Goal: Task Accomplishment & Management: Complete application form

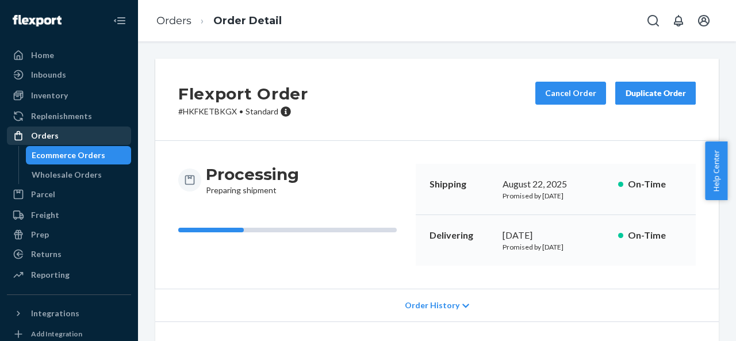
click at [46, 130] on div "Orders" at bounding box center [45, 136] width 28 height 12
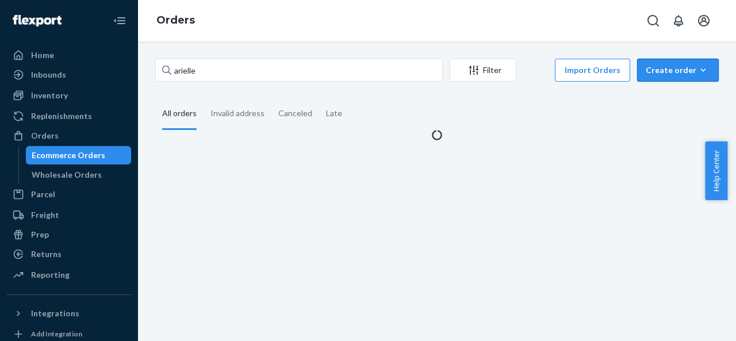
click at [656, 64] on button "Create order Ecommerce order Removal order" at bounding box center [678, 70] width 82 height 23
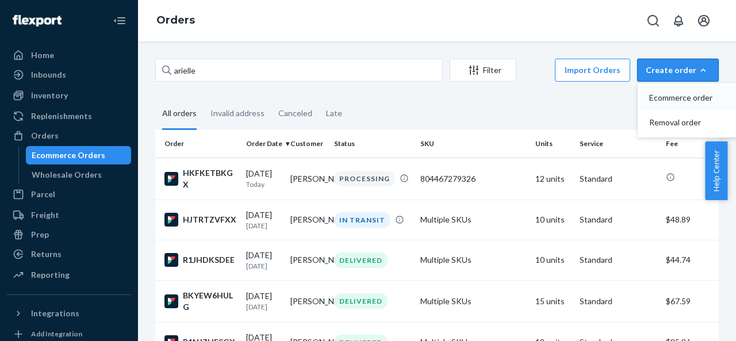
click at [688, 98] on span "Ecommerce order" at bounding box center [684, 98] width 71 height 8
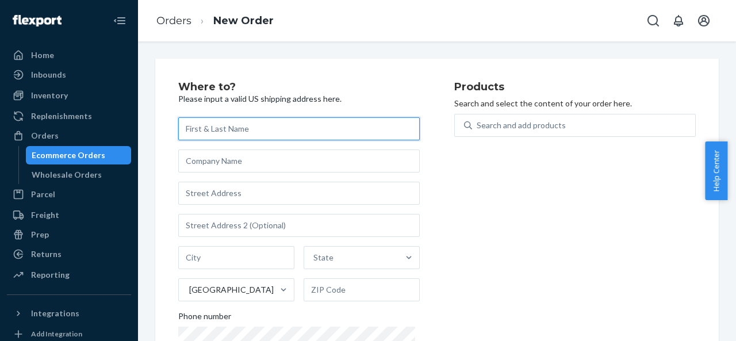
paste input "[PERSON_NAME]"
type input "[PERSON_NAME]"
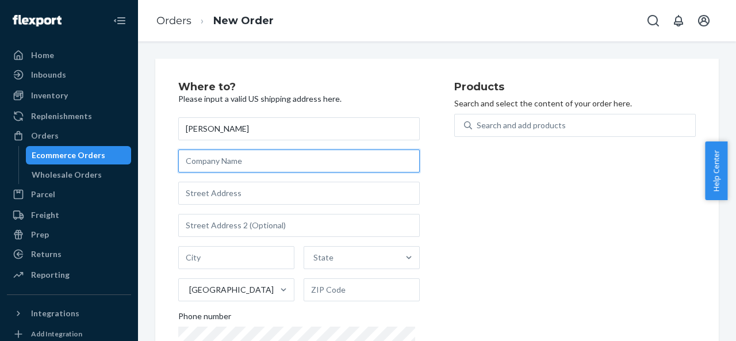
click at [278, 167] on input "text" at bounding box center [299, 161] width 242 height 23
paste input "Stéle"
type input "Stéle"
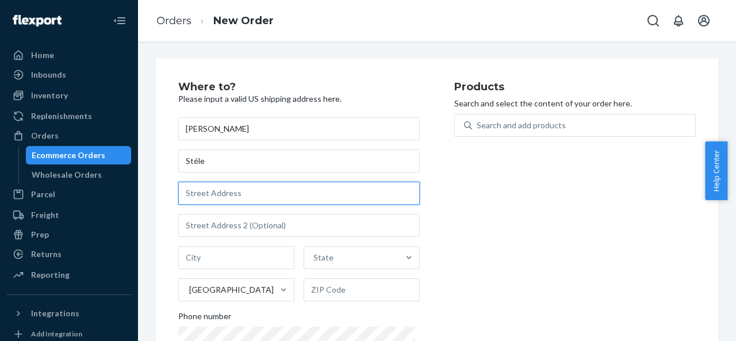
click at [278, 193] on input "text" at bounding box center [299, 193] width 242 height 23
paste input "[STREET_ADDRESS][PERSON_NAME][US_STATE][US_STATE]"
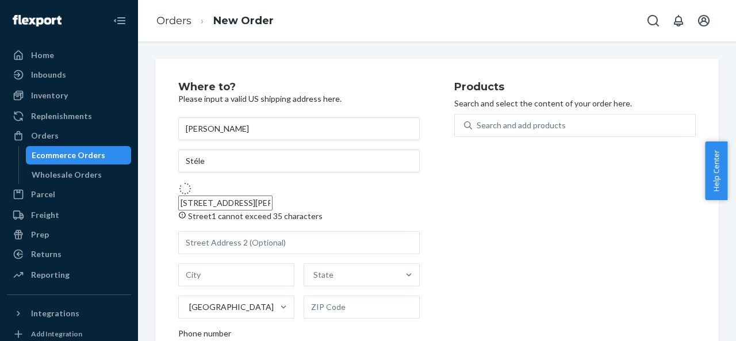
type input "[STREET_ADDRESS][PERSON_NAME]"
type input "[GEOGRAPHIC_DATA] - [US_STATE]"
type input "10012"
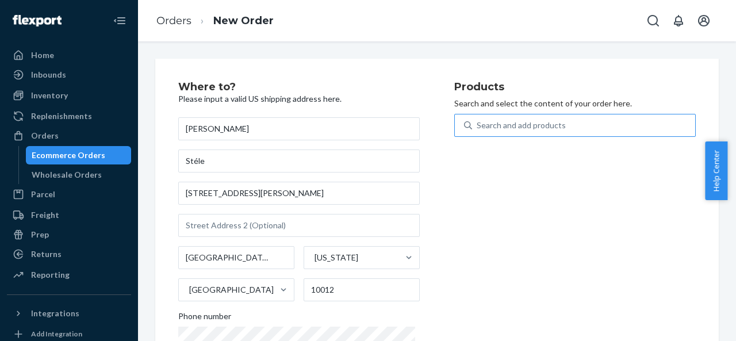
click at [537, 122] on div "Search and add products" at bounding box center [521, 126] width 89 height 12
click at [478, 122] on input "Search and add products" at bounding box center [477, 126] width 1 height 12
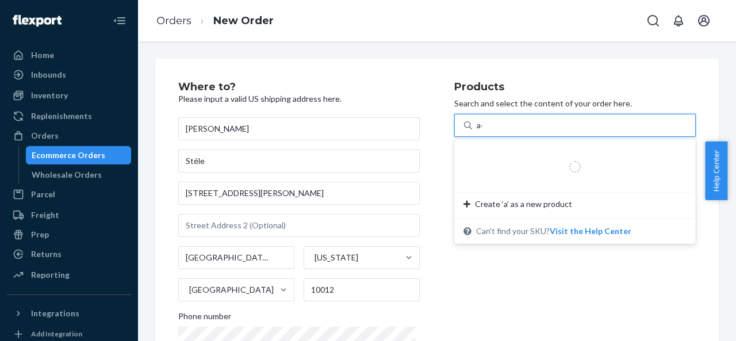
type input "a"
type input "ả"
type input "ar"
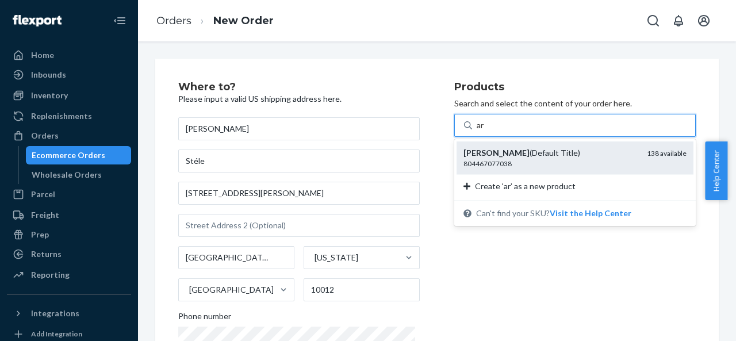
click at [522, 155] on div "[PERSON_NAME] (Default Title)" at bounding box center [551, 153] width 174 height 12
click at [485, 131] on input "ar" at bounding box center [481, 126] width 9 height 12
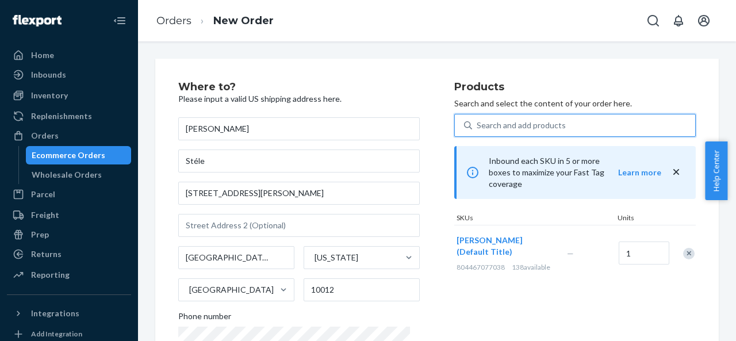
click at [567, 120] on div "Search and add products" at bounding box center [583, 125] width 223 height 21
click at [478, 120] on input "0 results available. Use Up and Down to choose options, press Enter to select t…" at bounding box center [477, 126] width 1 height 12
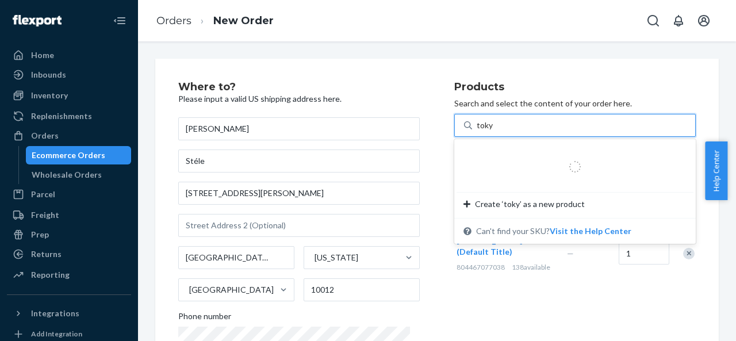
type input "[GEOGRAPHIC_DATA]"
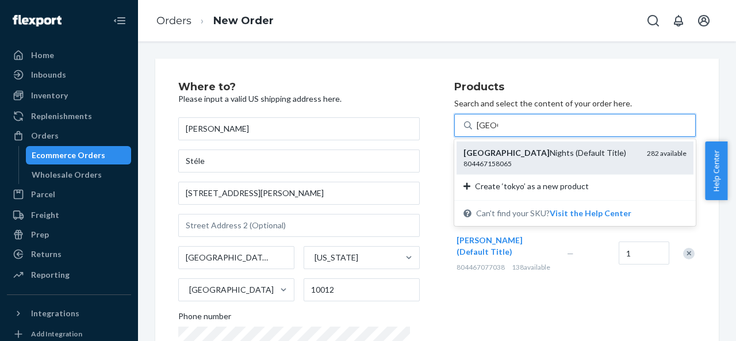
click at [539, 164] on div "804467158065" at bounding box center [551, 164] width 174 height 10
click at [498, 131] on input "[GEOGRAPHIC_DATA]" at bounding box center [487, 126] width 21 height 12
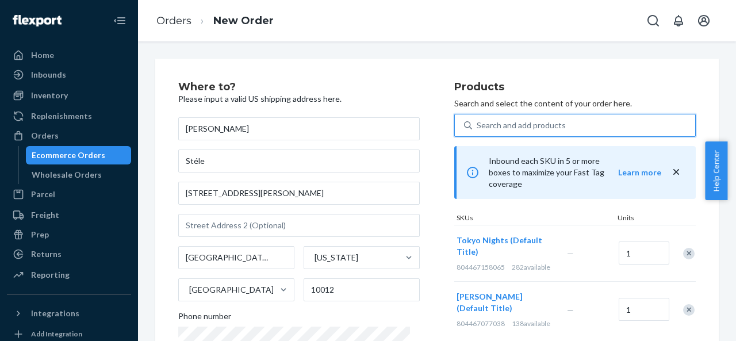
click at [489, 120] on div "Search and add products" at bounding box center [521, 126] width 89 height 12
click at [478, 120] on input "0 results available. Select is focused ,type to refine list, press Down to open…" at bounding box center [477, 126] width 1 height 12
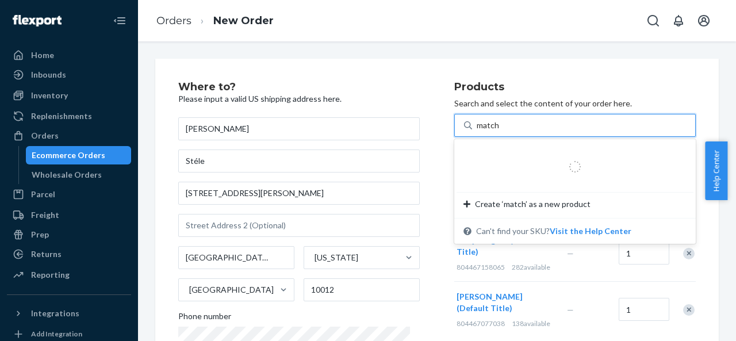
type input "matcha"
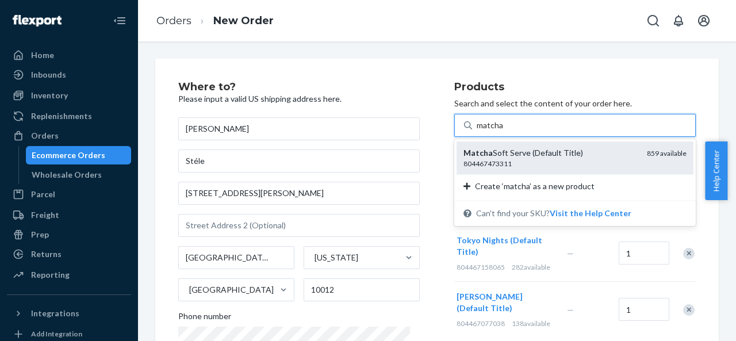
click at [501, 159] on div "804467473311" at bounding box center [551, 164] width 174 height 10
click at [501, 131] on input "matcha" at bounding box center [490, 126] width 27 height 12
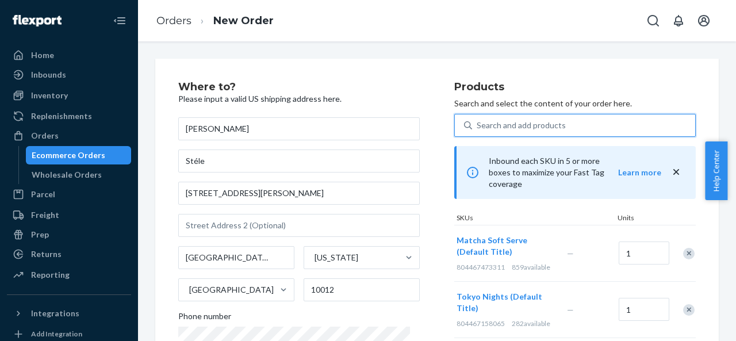
click at [560, 124] on div "Search and add products" at bounding box center [583, 125] width 223 height 21
click at [478, 124] on input "0 results available. Use Up and Down to choose options, press Enter to select t…" at bounding box center [477, 126] width 1 height 12
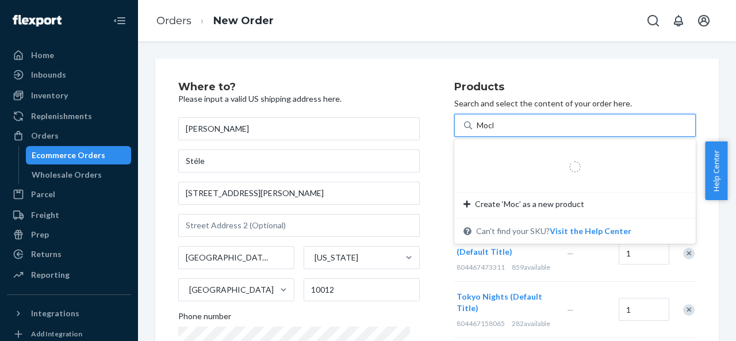
type input "Mochi"
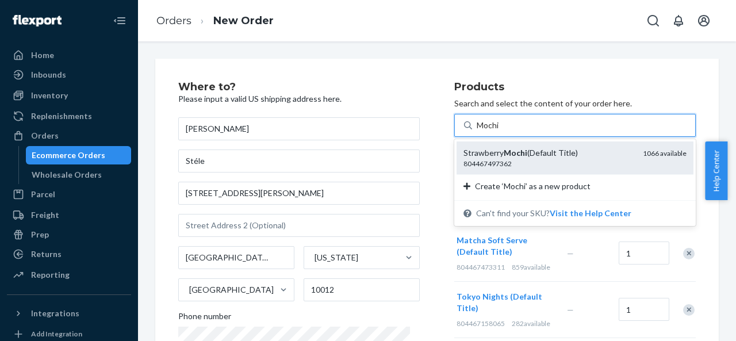
click at [552, 147] on div "Strawberry Mochi (Default Title) 804467497362 1066 available" at bounding box center [575, 157] width 237 height 33
click at [500, 131] on input "Mochi" at bounding box center [489, 126] width 24 height 12
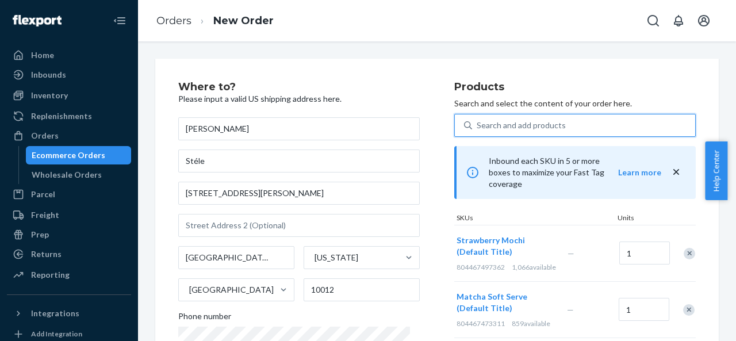
click at [578, 114] on div "Search and add products" at bounding box center [575, 125] width 242 height 23
click at [478, 120] on input "0 results available. Select is focused ,type to refine list, press Down to open…" at bounding box center [477, 126] width 1 height 12
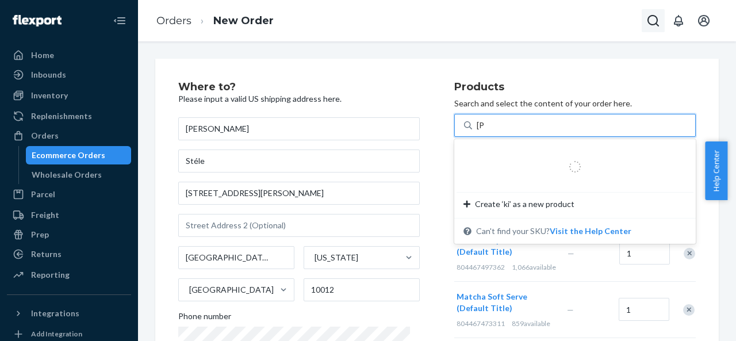
type input "kimo"
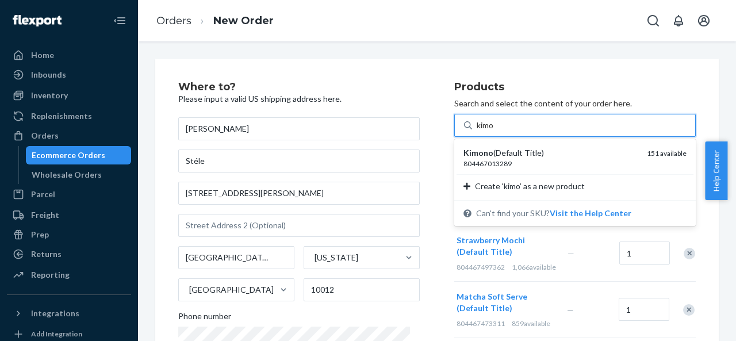
click at [576, 139] on div "Kimono (Default Title) 804467013289 151 available Create ‘kimo’ as a new product" at bounding box center [575, 169] width 242 height 61
click at [495, 131] on input "kimo" at bounding box center [486, 126] width 18 height 12
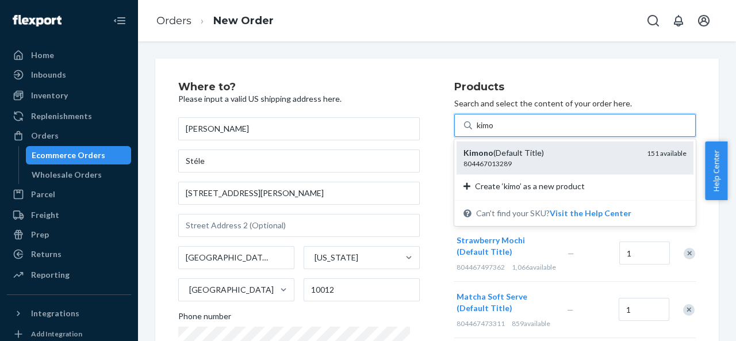
click at [573, 145] on div "Kimono (Default Title) 804467013289 151 available" at bounding box center [575, 157] width 237 height 33
click at [495, 131] on input "kimo" at bounding box center [486, 126] width 18 height 12
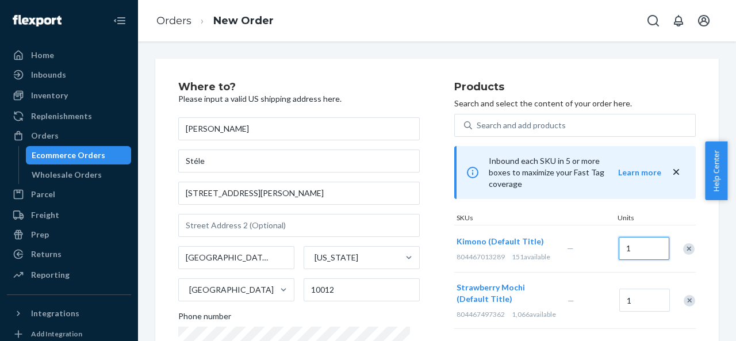
click at [623, 246] on input "1" at bounding box center [644, 248] width 51 height 23
type input "4"
click at [631, 289] on input "1" at bounding box center [644, 300] width 51 height 23
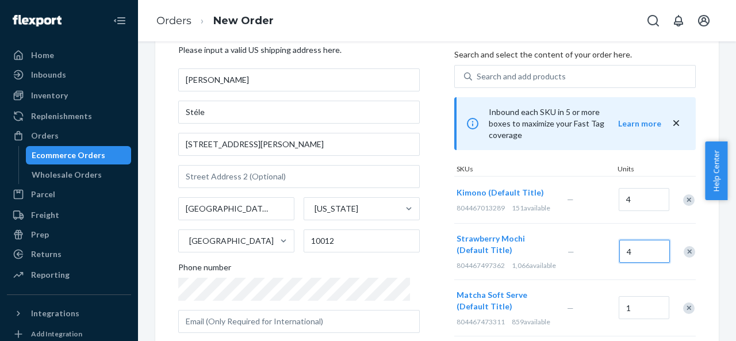
scroll to position [115, 0]
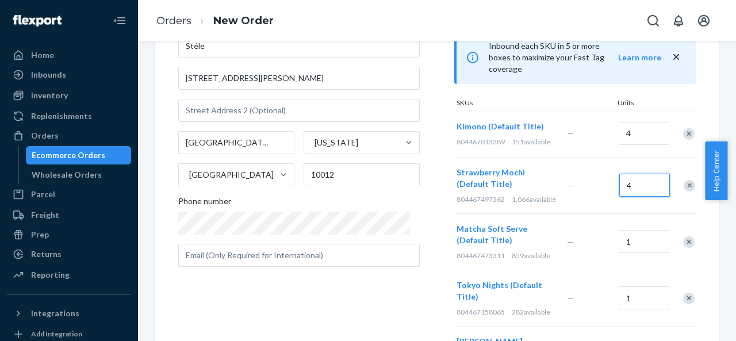
type input "4"
click at [629, 246] on input "1" at bounding box center [644, 241] width 51 height 23
type input "4"
click at [626, 295] on input "1" at bounding box center [644, 297] width 51 height 23
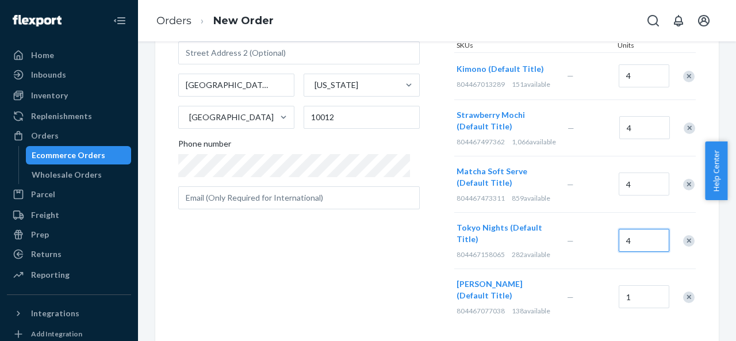
type input "4"
click at [631, 291] on input "1" at bounding box center [644, 296] width 51 height 23
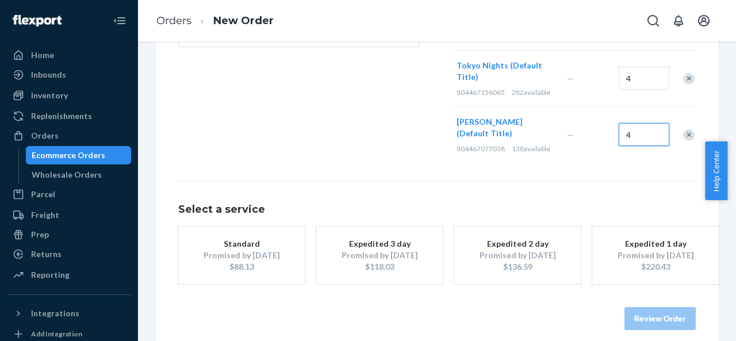
type input "4"
click at [245, 261] on div "$88.13" at bounding box center [242, 267] width 92 height 12
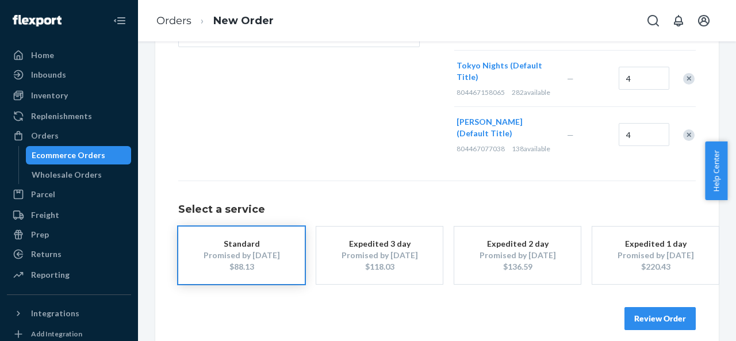
click at [630, 310] on button "Review Order" at bounding box center [660, 318] width 71 height 23
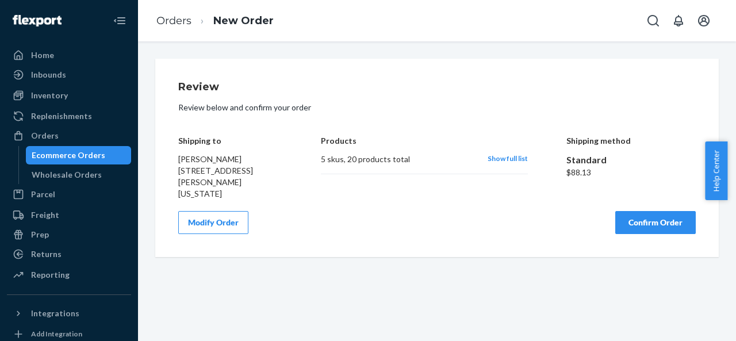
scroll to position [0, 0]
click at [488, 163] on div "Show full list" at bounding box center [508, 160] width 40 height 12
click at [498, 159] on span "Show full list" at bounding box center [508, 158] width 40 height 9
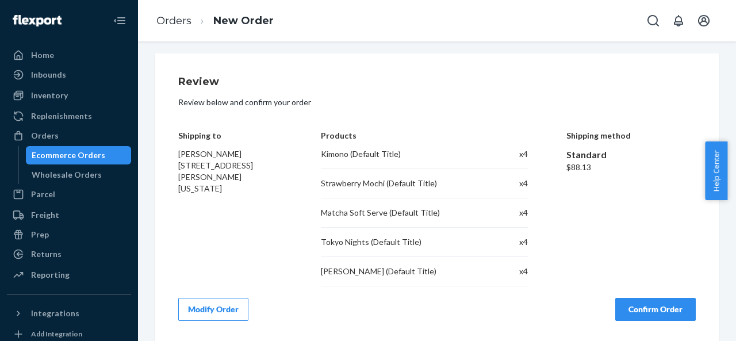
scroll to position [7, 0]
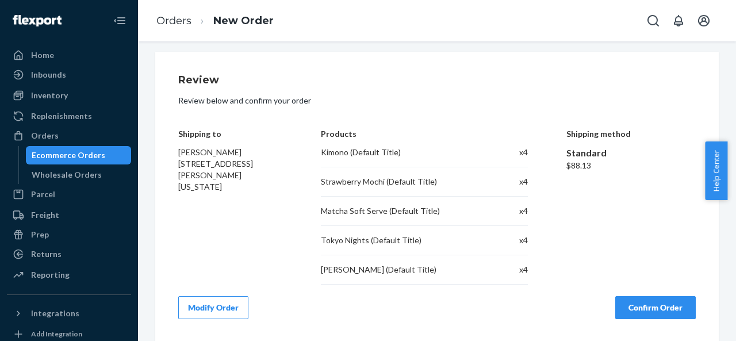
click at [631, 298] on button "Confirm Order" at bounding box center [655, 307] width 81 height 23
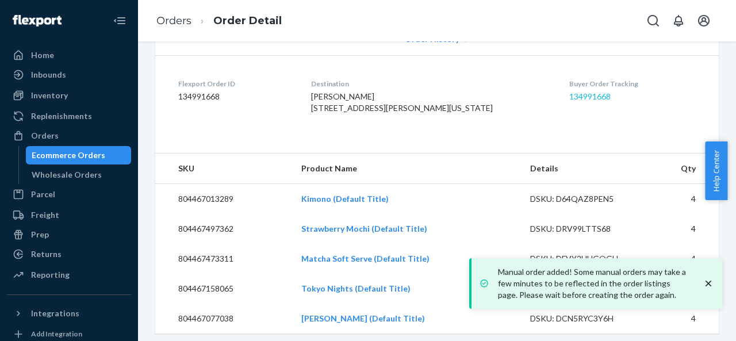
scroll to position [248, 0]
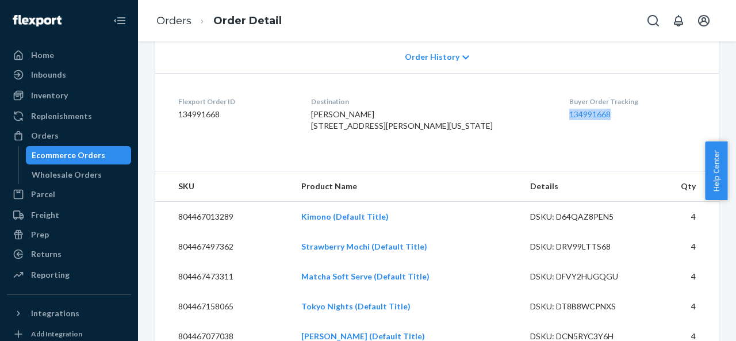
copy link "134991668"
drag, startPoint x: 583, startPoint y: 117, endPoint x: 593, endPoint y: 115, distance: 11.1
click at [593, 115] on dd "134991668" at bounding box center [632, 115] width 127 height 12
click at [569, 113] on link "134991668" at bounding box center [589, 114] width 41 height 10
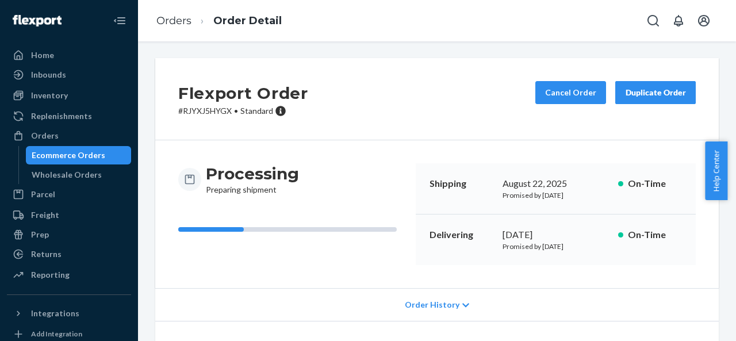
scroll to position [0, 0]
click at [627, 92] on div "Duplicate Order" at bounding box center [655, 93] width 61 height 12
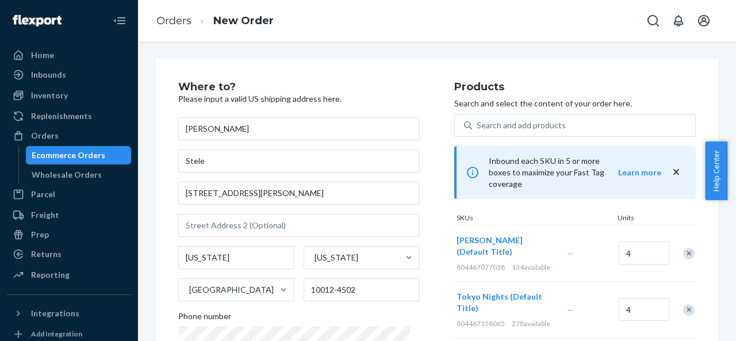
click at [683, 248] on div "Remove Item" at bounding box center [689, 254] width 12 height 12
click at [677, 239] on div at bounding box center [683, 253] width 29 height 30
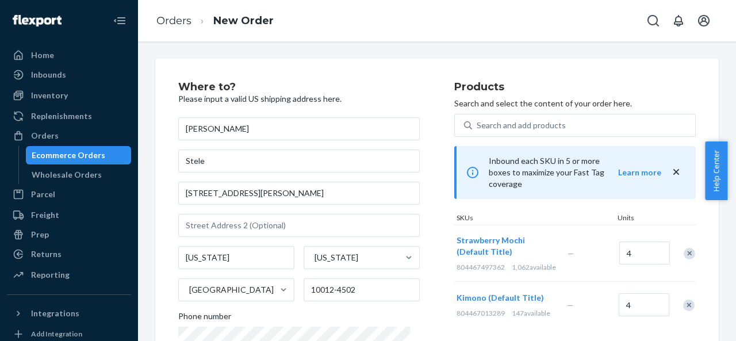
click at [677, 239] on div at bounding box center [683, 253] width 29 height 30
click at [684, 248] on div "Remove Item" at bounding box center [690, 254] width 12 height 12
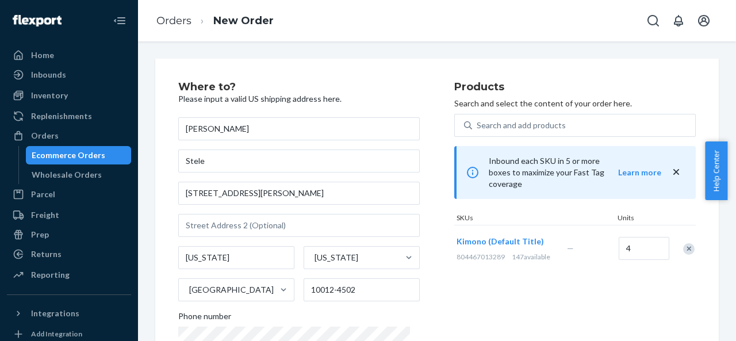
click at [683, 243] on div "Remove Item" at bounding box center [689, 249] width 12 height 12
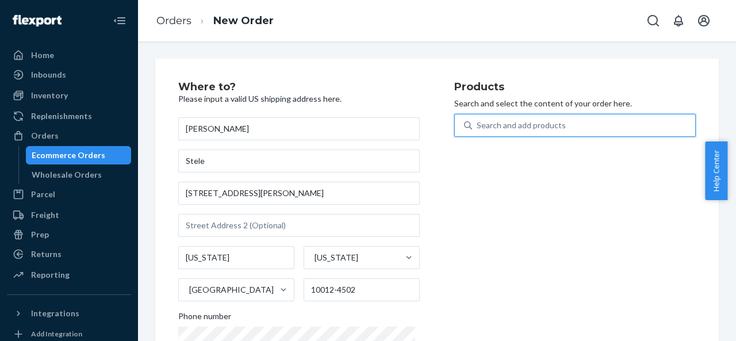
click at [592, 130] on div "Search and add products" at bounding box center [583, 125] width 223 height 21
click at [478, 130] on input "0 results available. Use Up and Down to choose options, press Enter to select t…" at bounding box center [477, 126] width 1 height 12
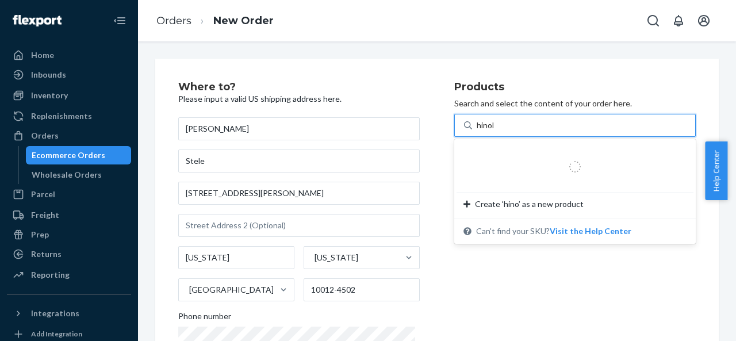
type input "hinoki"
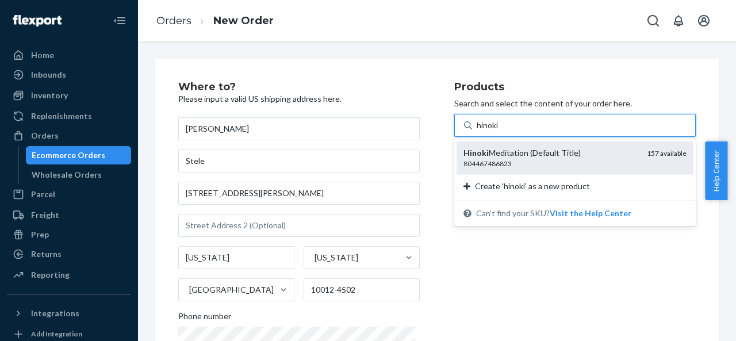
click at [575, 163] on div "804467486823" at bounding box center [551, 164] width 174 height 10
click at [500, 131] on input "hinoki" at bounding box center [488, 126] width 23 height 12
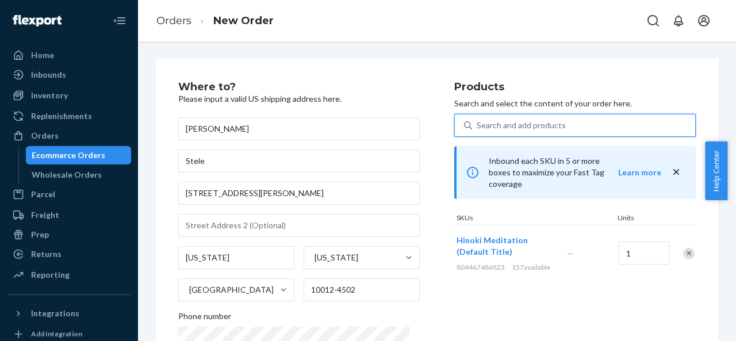
click at [573, 124] on div "Search and add products" at bounding box center [583, 125] width 223 height 21
click at [478, 124] on input "0 results available. Select is focused ,type to refine list, press Down to open…" at bounding box center [477, 126] width 1 height 12
click at [573, 124] on div "Search and add products" at bounding box center [583, 125] width 223 height 21
click at [478, 124] on input "0 results available. Use Up and Down to choose options, press Enter to select t…" at bounding box center [477, 126] width 1 height 12
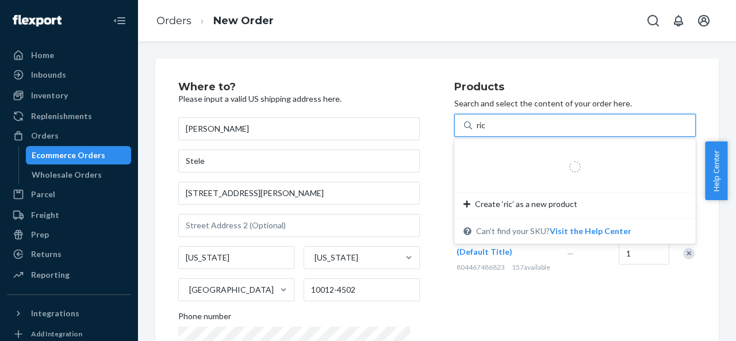
type input "rice"
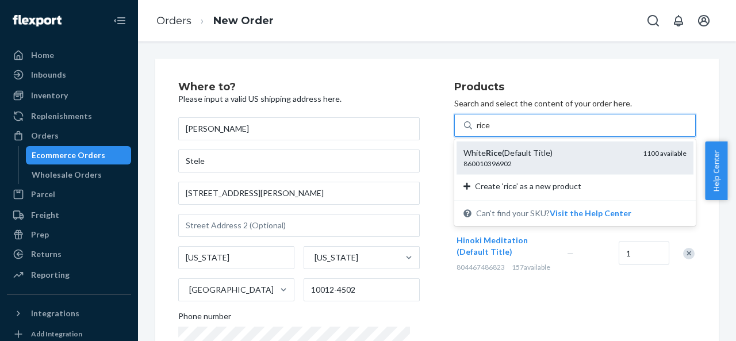
click at [552, 152] on div "White Rice (Default Title)" at bounding box center [549, 153] width 170 height 12
click at [491, 131] on input "rice" at bounding box center [484, 126] width 14 height 12
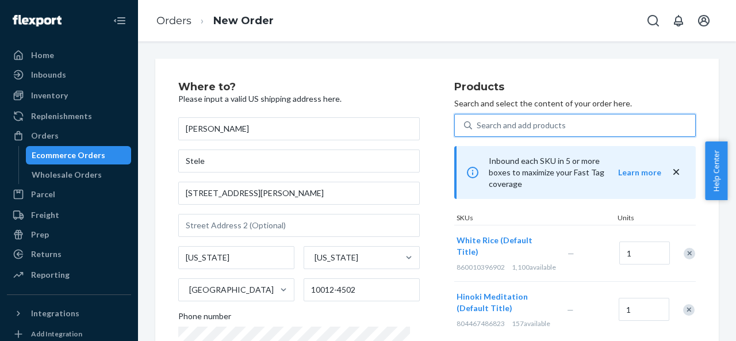
click at [542, 119] on div "Search and add products" at bounding box center [583, 125] width 223 height 21
click at [478, 120] on input "0 results available. Select is focused ,type to refine list, press Down to open…" at bounding box center [477, 126] width 1 height 12
type input "oo"
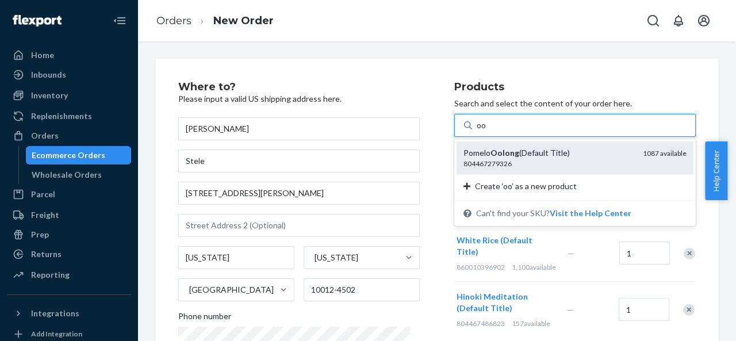
click at [542, 162] on div "804467279326" at bounding box center [549, 164] width 170 height 10
click at [487, 131] on input "oo" at bounding box center [482, 126] width 10 height 12
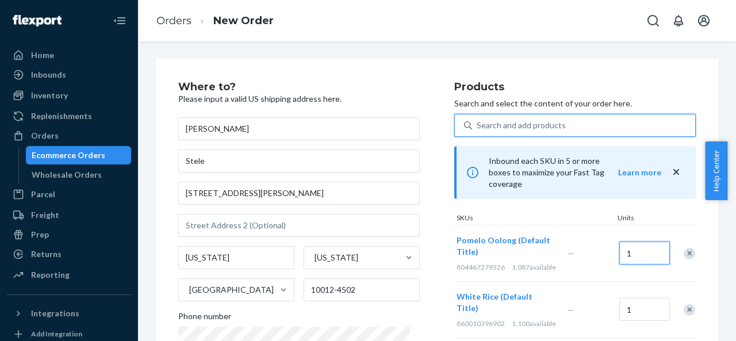
click at [642, 244] on input "1" at bounding box center [644, 253] width 51 height 23
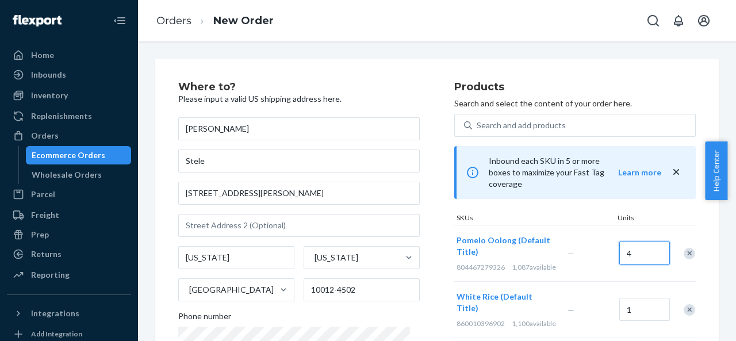
type input "4"
click at [625, 302] on input "1" at bounding box center [644, 309] width 51 height 23
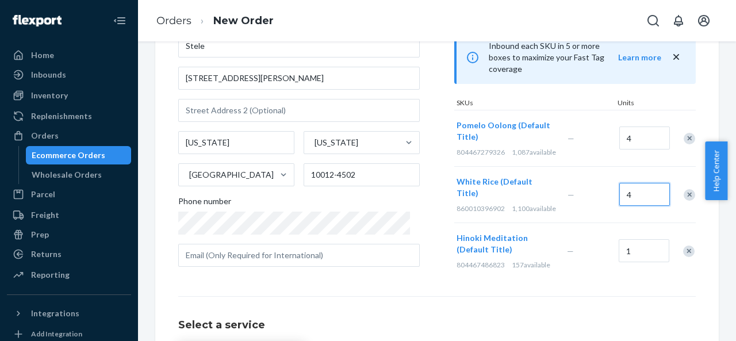
type input "4"
click at [624, 244] on input "1" at bounding box center [644, 250] width 51 height 23
type input "4"
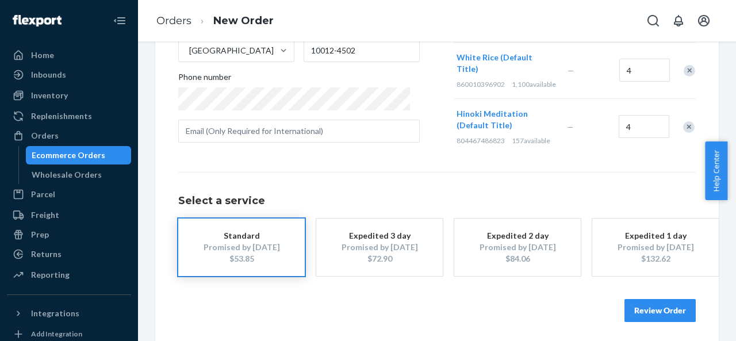
click at [663, 311] on button "Review Order" at bounding box center [660, 310] width 71 height 23
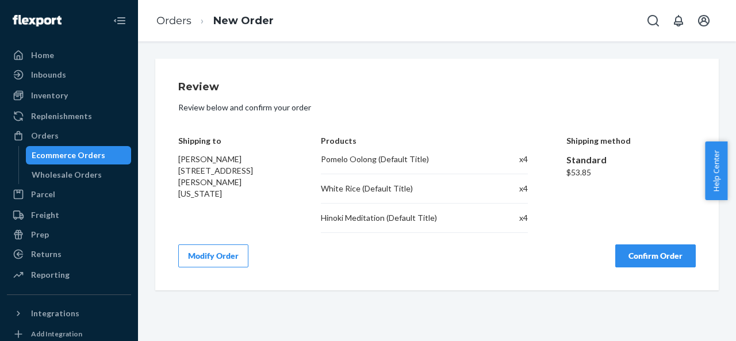
scroll to position [0, 0]
click at [643, 256] on button "Confirm Order" at bounding box center [655, 255] width 81 height 23
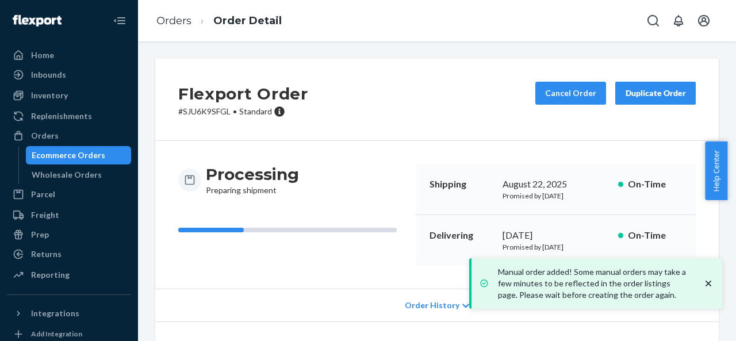
click at [707, 287] on icon "close toast" at bounding box center [709, 284] width 12 height 12
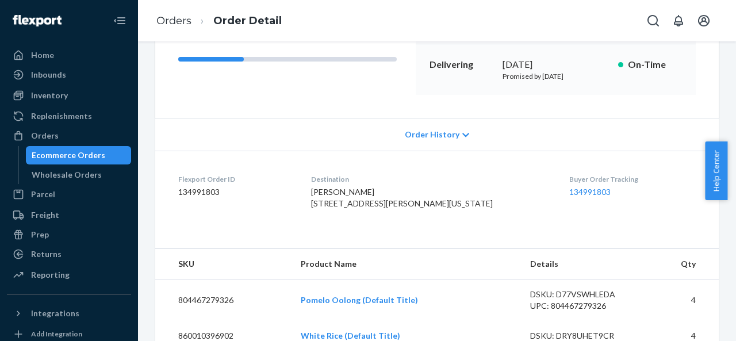
scroll to position [258, 0]
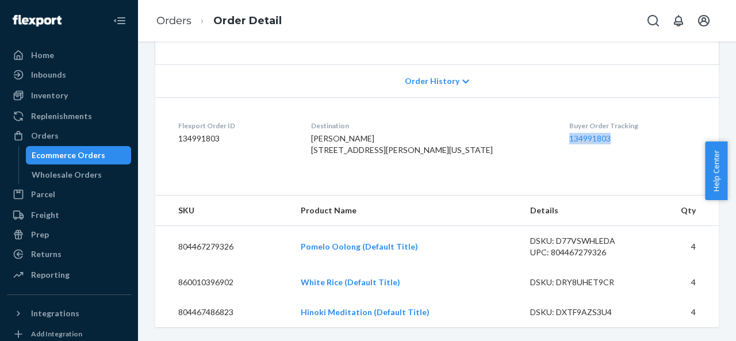
drag, startPoint x: 585, startPoint y: 110, endPoint x: 530, endPoint y: 106, distance: 55.9
click at [530, 106] on dl "Flexport Order ID 134991803 Destination [PERSON_NAME] [STREET_ADDRESS][PERSON_N…" at bounding box center [437, 140] width 564 height 86
copy link "134991803"
click at [569, 133] on link "134991803" at bounding box center [589, 138] width 41 height 10
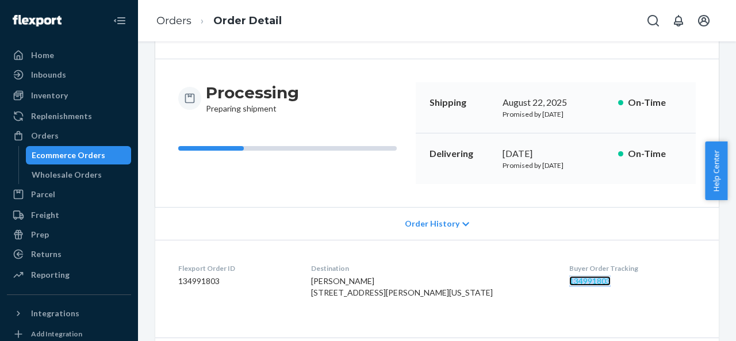
scroll to position [28, 0]
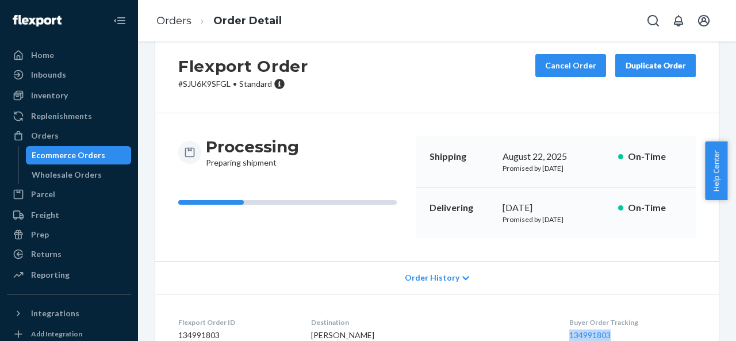
click at [646, 63] on div "Duplicate Order" at bounding box center [655, 66] width 61 height 12
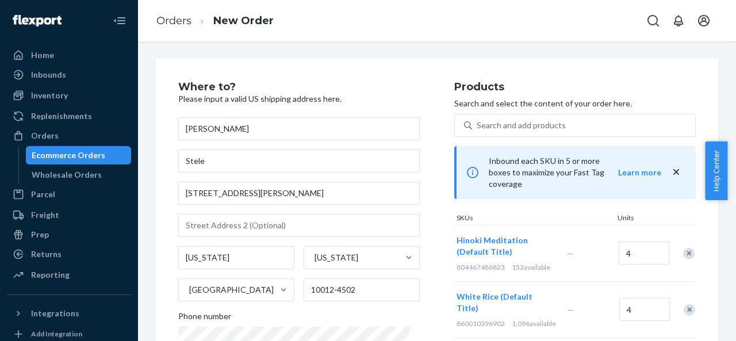
click at [683, 248] on div "Remove Item" at bounding box center [689, 254] width 12 height 12
click at [684, 248] on div "Remove Item" at bounding box center [690, 254] width 12 height 12
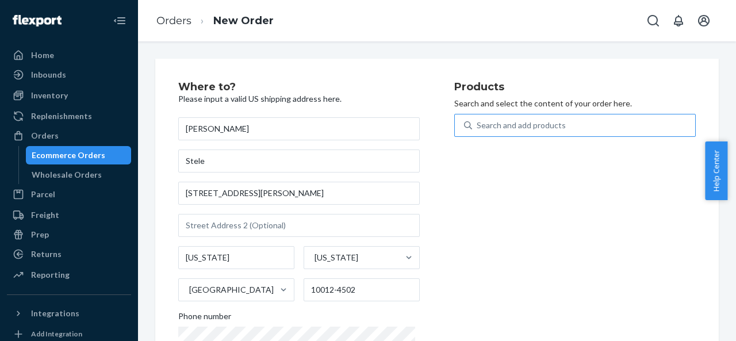
click at [593, 120] on div "Search and add products" at bounding box center [583, 125] width 223 height 21
click at [478, 120] on input "Search and add products" at bounding box center [477, 126] width 1 height 12
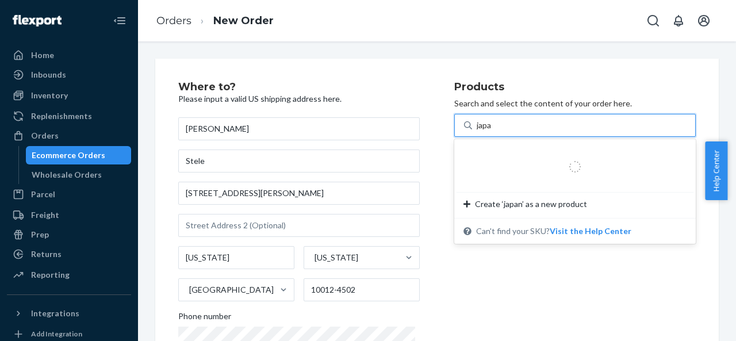
type input "[GEOGRAPHIC_DATA]"
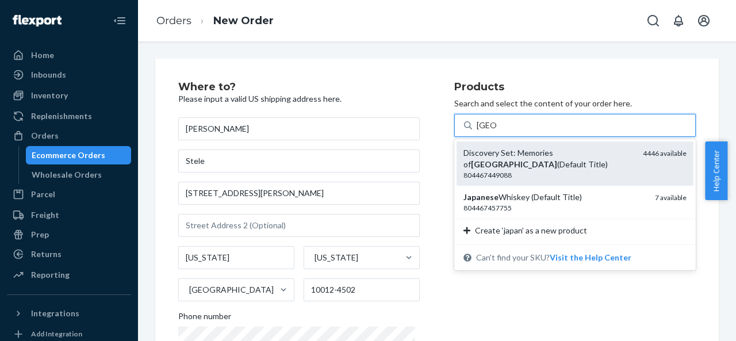
click at [583, 174] on div "804467449088" at bounding box center [549, 175] width 170 height 10
click at [497, 131] on input "[GEOGRAPHIC_DATA]" at bounding box center [487, 126] width 20 height 12
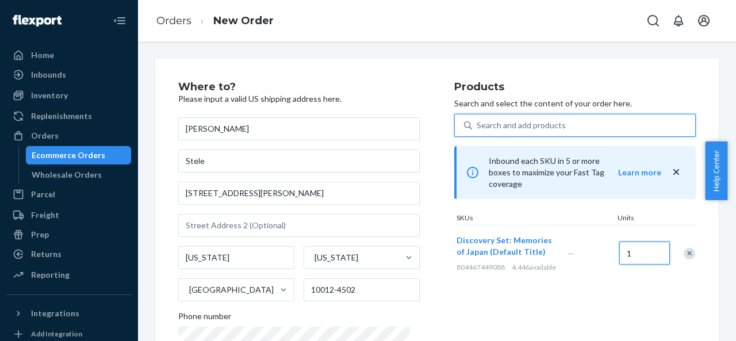
click at [641, 254] on input "1" at bounding box center [644, 253] width 51 height 23
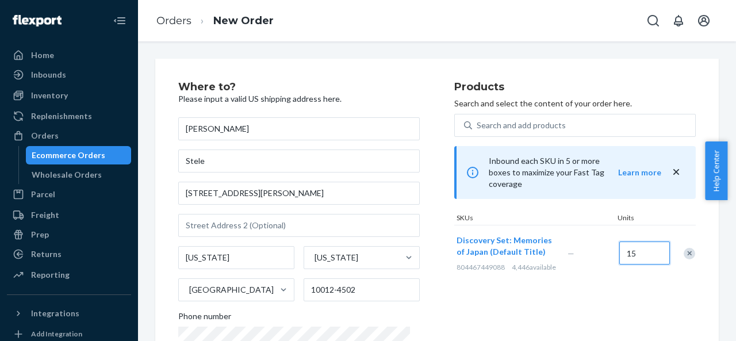
type input "15"
click at [597, 272] on div "Discovery Set: Memories of Japan (Default Title) 804467449088 4,446 available —…" at bounding box center [575, 253] width 242 height 56
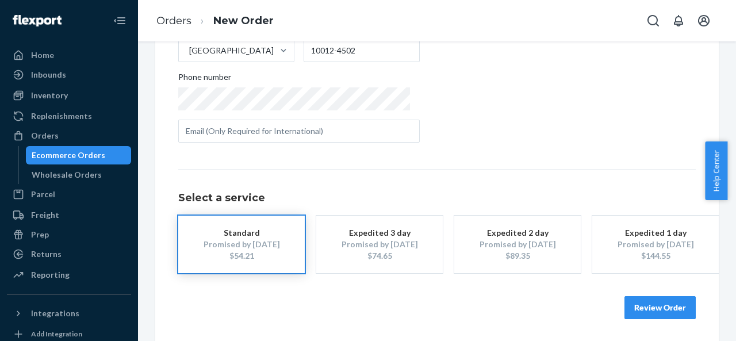
scroll to position [239, 0]
click at [654, 312] on button "Review Order" at bounding box center [660, 307] width 71 height 23
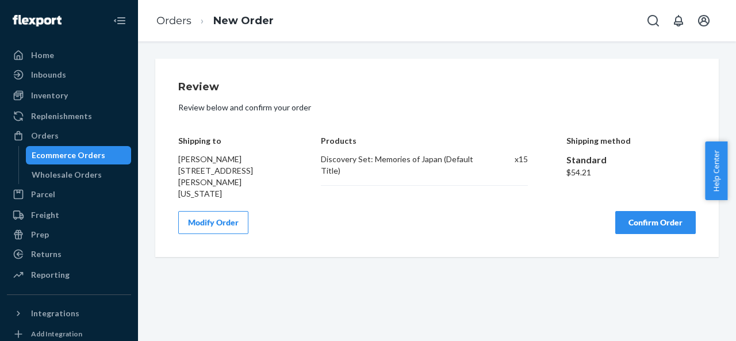
scroll to position [0, 0]
click at [645, 220] on button "Confirm Order" at bounding box center [655, 222] width 81 height 23
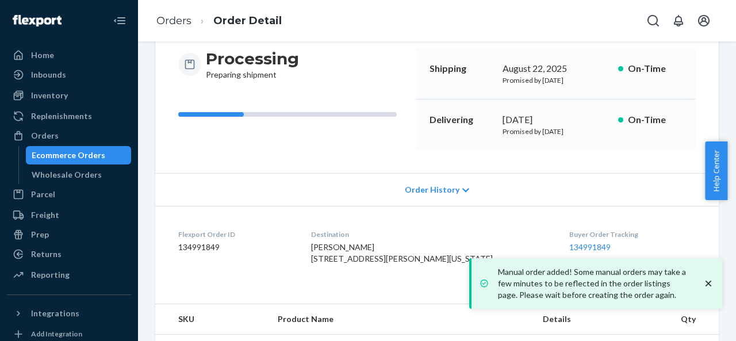
scroll to position [186, 0]
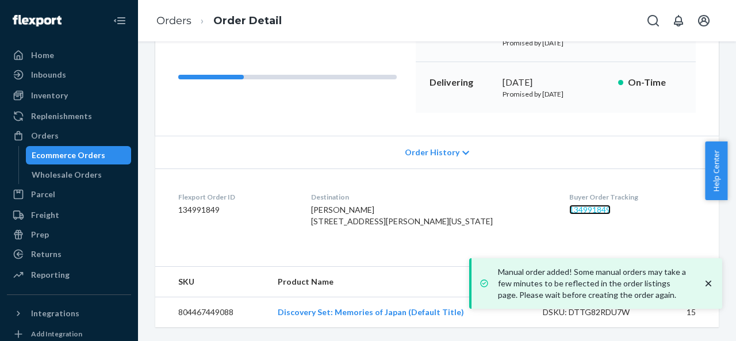
click at [569, 205] on link "134991849" at bounding box center [589, 210] width 41 height 10
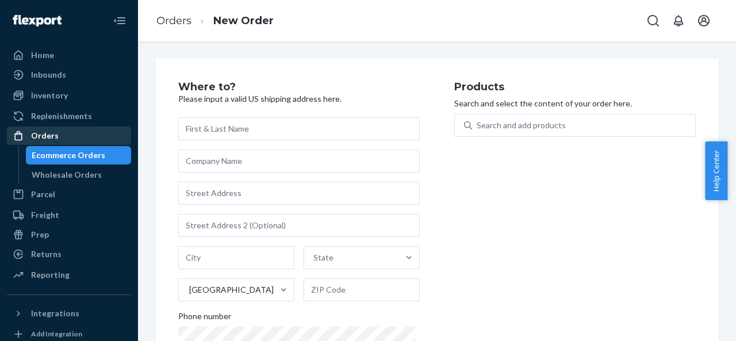
click at [56, 131] on div "Orders" at bounding box center [69, 136] width 122 height 16
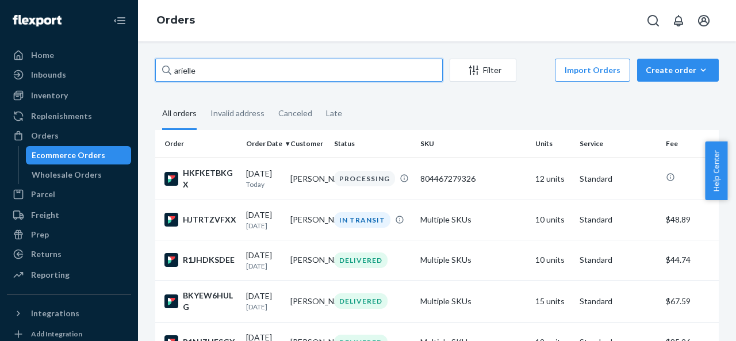
drag, startPoint x: 227, startPoint y: 74, endPoint x: 151, endPoint y: 74, distance: 76.5
click at [151, 74] on div "arielle Filter Import Orders Create order Ecommerce order Removal order All ord…" at bounding box center [437, 344] width 581 height 571
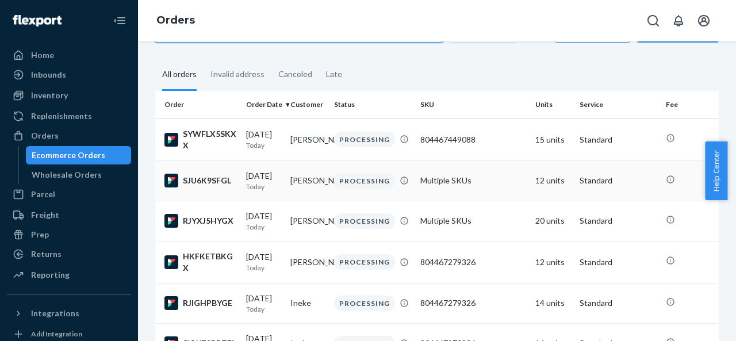
scroll to position [58, 0]
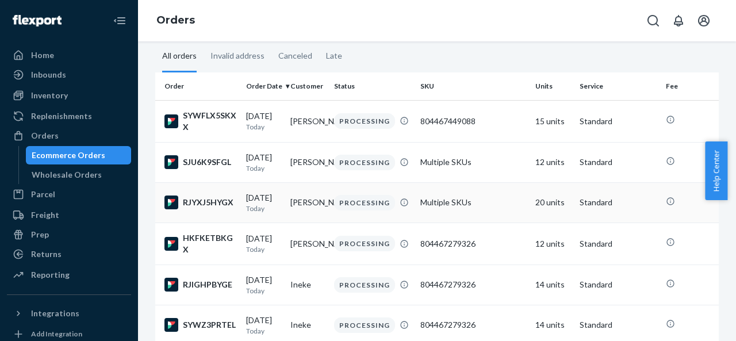
click at [319, 198] on td "[PERSON_NAME]" at bounding box center [308, 202] width 44 height 40
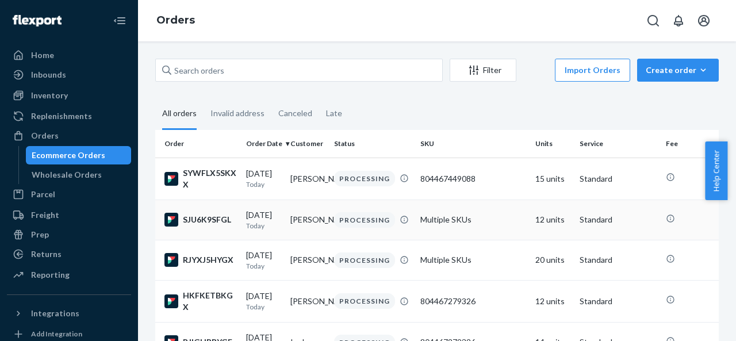
click at [318, 224] on td "[PERSON_NAME]" at bounding box center [308, 220] width 44 height 40
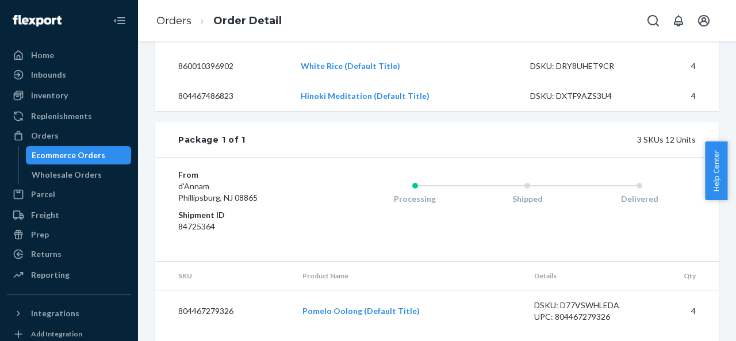
scroll to position [422, 0]
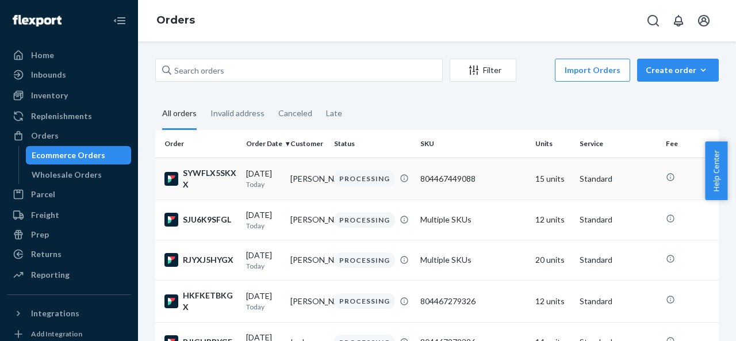
click at [341, 174] on div "PROCESSING" at bounding box center [364, 179] width 61 height 16
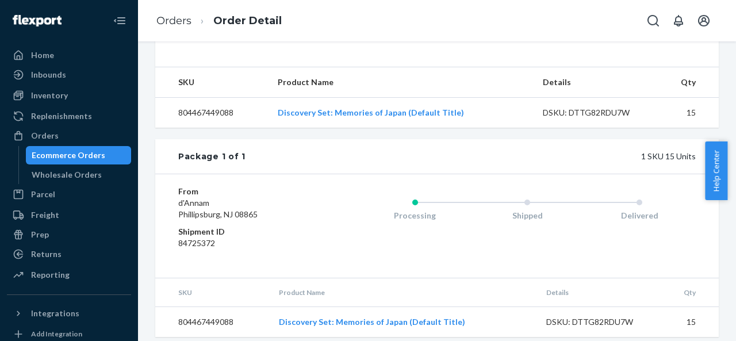
scroll to position [354, 0]
